Goal: Transaction & Acquisition: Register for event/course

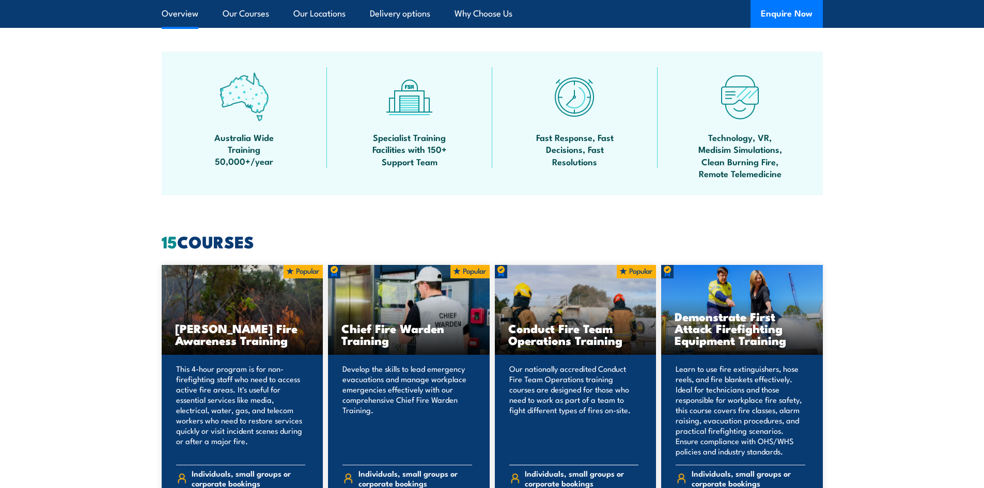
scroll to position [620, 0]
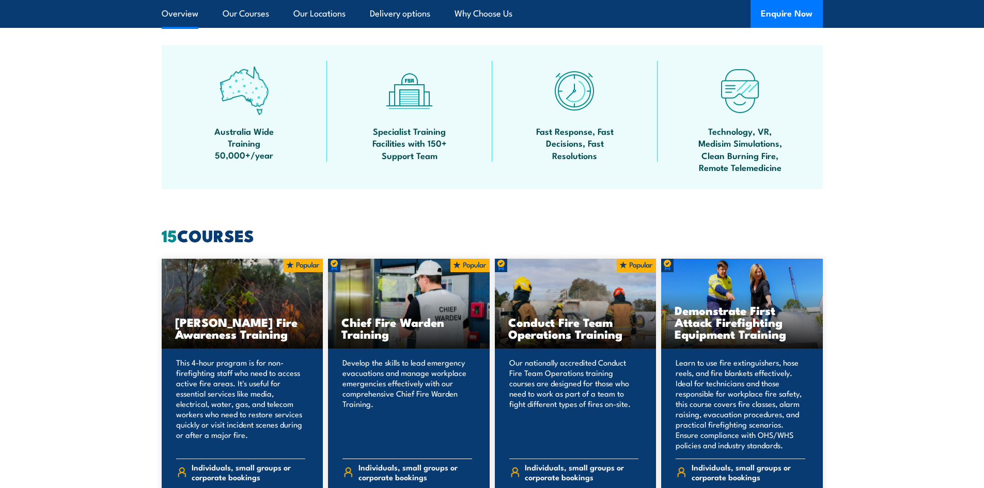
click at [406, 400] on p "Develop the skills to lead emergency evacuations and manage workplace emergenci…" at bounding box center [408, 404] width 130 height 93
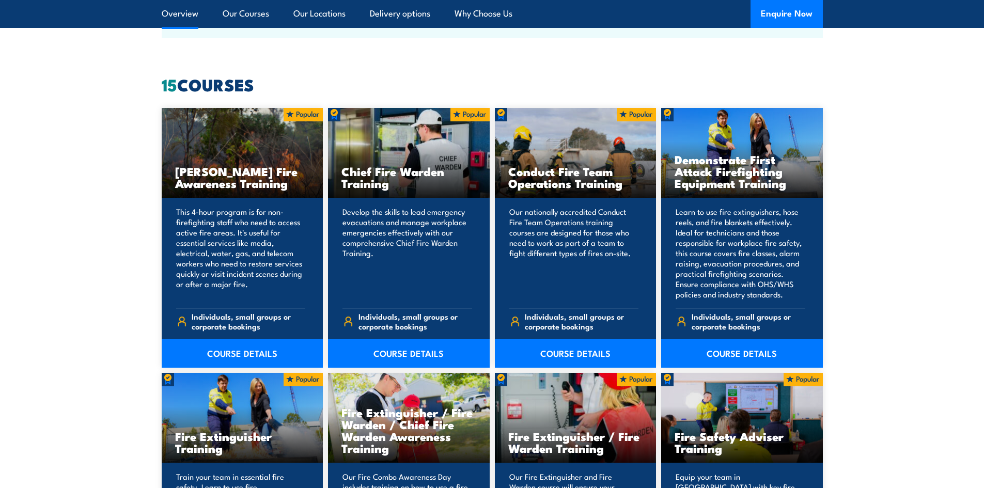
scroll to position [775, 0]
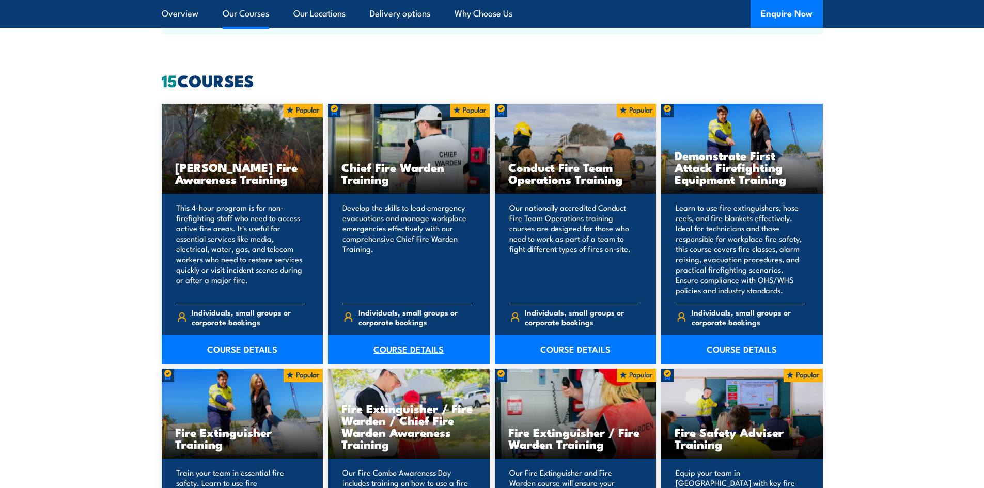
click at [421, 355] on link "COURSE DETAILS" at bounding box center [409, 349] width 162 height 29
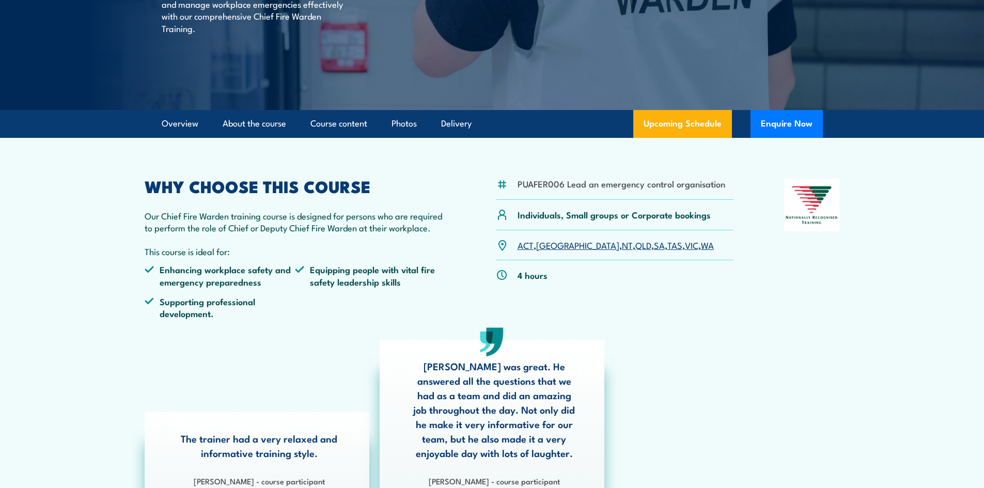
scroll to position [207, 0]
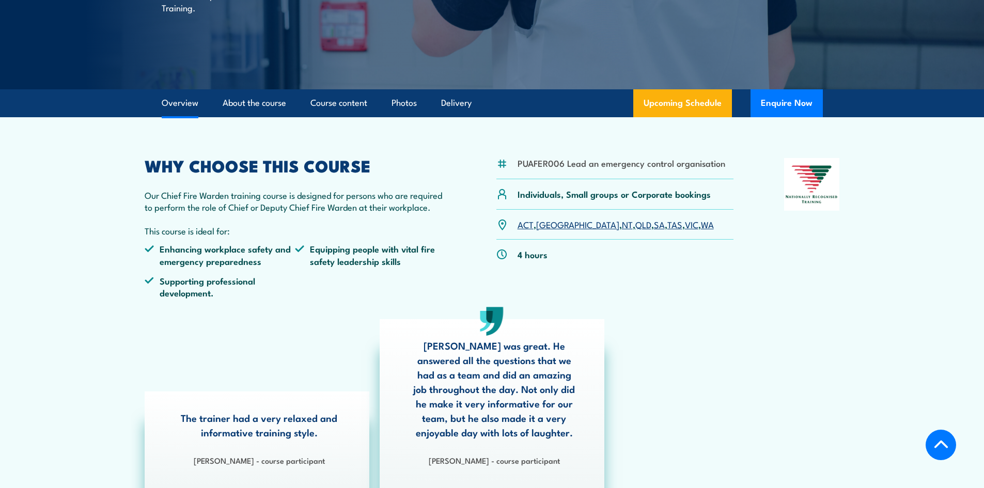
click at [577, 224] on p "ACT , [GEOGRAPHIC_DATA] , [GEOGRAPHIC_DATA] , [GEOGRAPHIC_DATA] , [GEOGRAPHIC_D…" at bounding box center [616, 225] width 196 height 12
click at [636, 225] on link "QLD" at bounding box center [644, 224] width 16 height 12
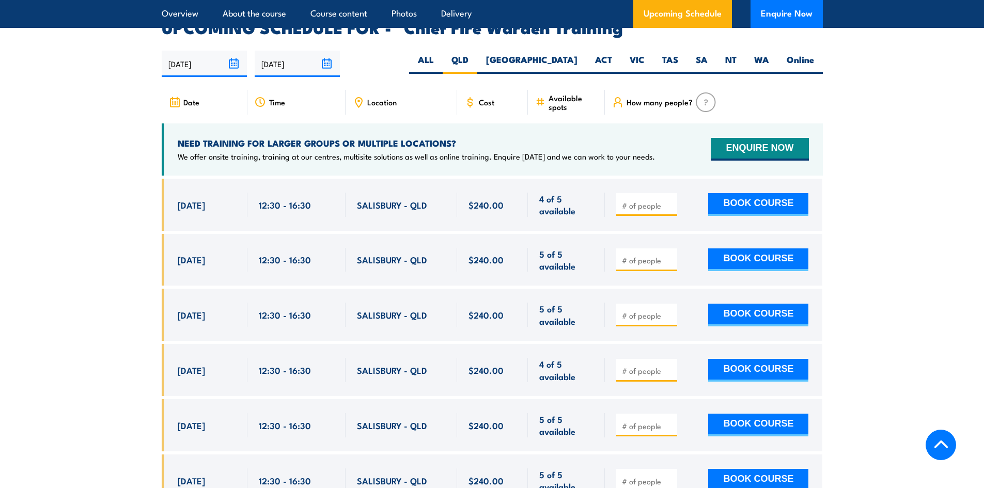
scroll to position [1843, 0]
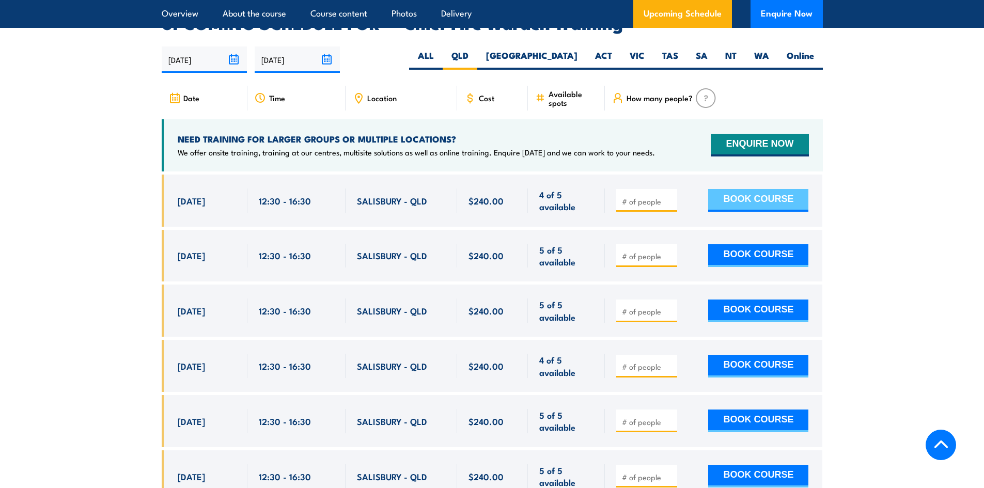
click at [760, 189] on button "BOOK COURSE" at bounding box center [758, 200] width 100 height 23
type input "1"
click at [752, 189] on button "BOOK COURSE" at bounding box center [758, 200] width 100 height 23
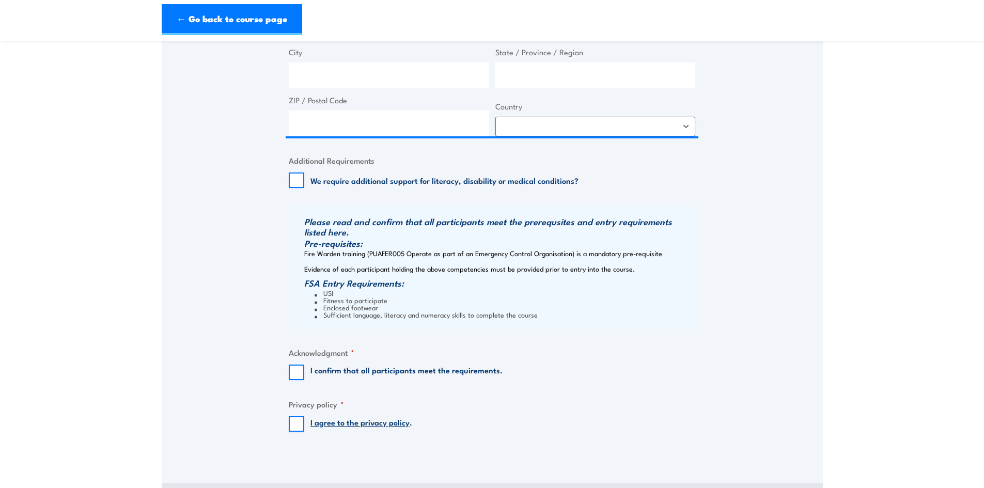
scroll to position [672, 0]
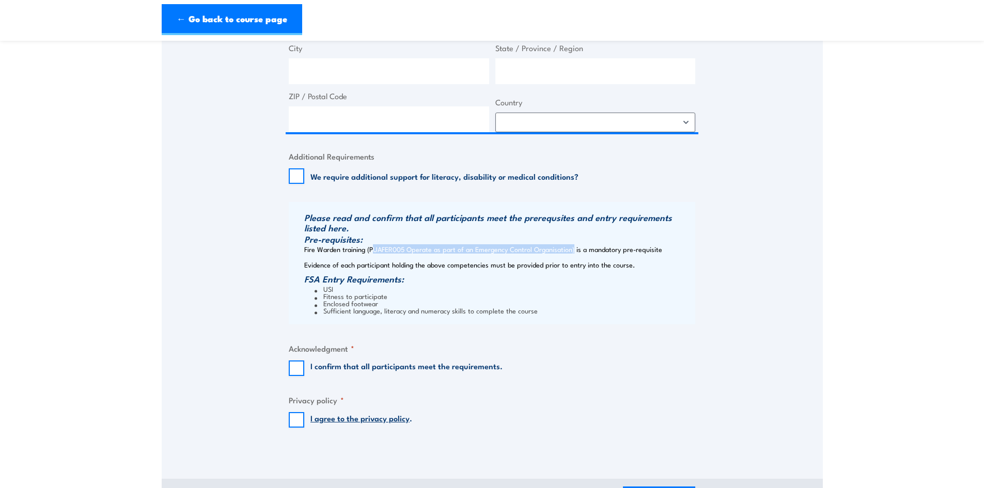
drag, startPoint x: 570, startPoint y: 251, endPoint x: 369, endPoint y: 249, distance: 201.5
click at [369, 249] on div "Please read and confirm that all participants meet the prerequsites and entry r…" at bounding box center [492, 263] width 407 height 122
copy div "PUAFER005 Operate as part of an Emergency Control Organisation"
